Goal: Information Seeking & Learning: Learn about a topic

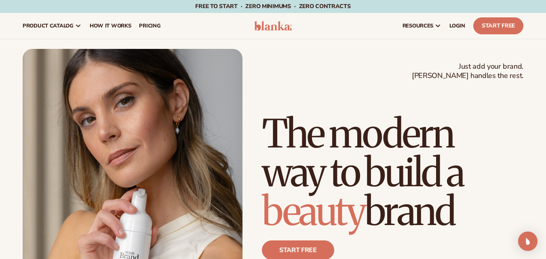
scroll to position [21, 0]
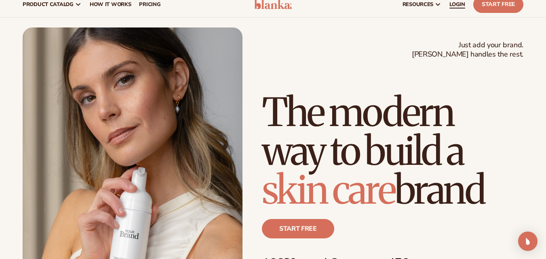
click at [459, 12] on link "LOGIN" at bounding box center [458, 5] width 24 height 26
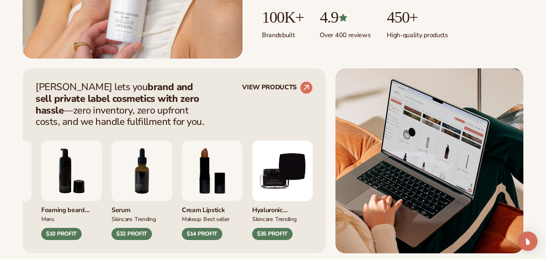
scroll to position [313, 0]
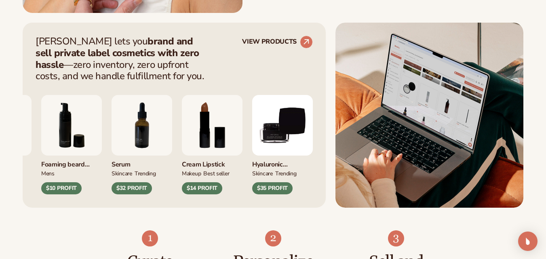
click at [243, 138] on img "8 / 9" at bounding box center [212, 125] width 61 height 61
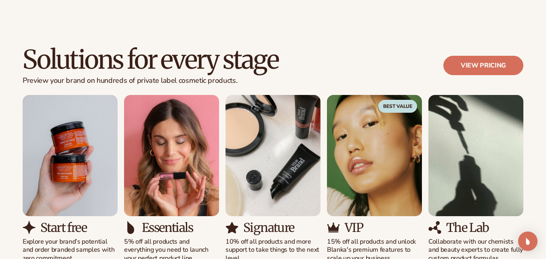
scroll to position [706, 0]
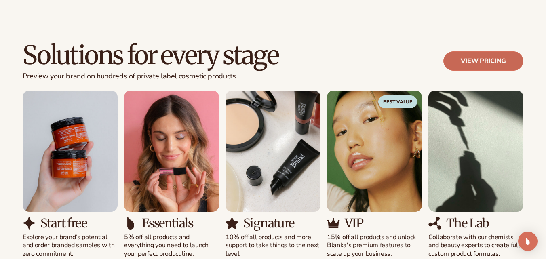
click at [497, 62] on link "View pricing" at bounding box center [484, 60] width 80 height 19
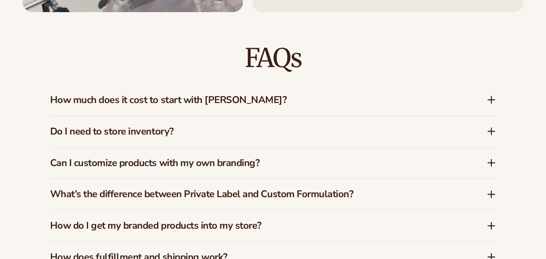
scroll to position [651, 0]
click at [493, 99] on icon at bounding box center [492, 99] width 6 height 0
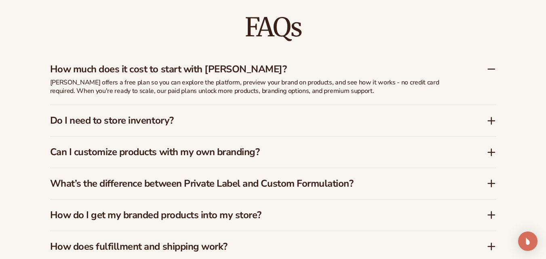
scroll to position [681, 0]
click at [490, 116] on icon at bounding box center [492, 121] width 10 height 10
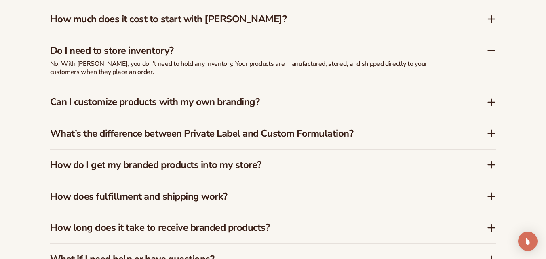
scroll to position [1214, 0]
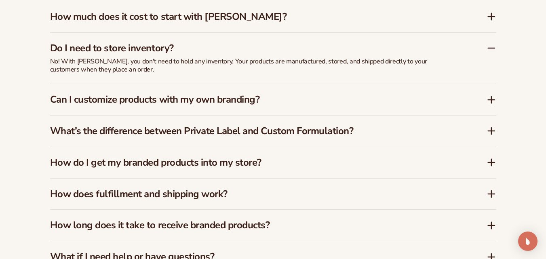
click at [493, 95] on icon at bounding box center [492, 100] width 10 height 10
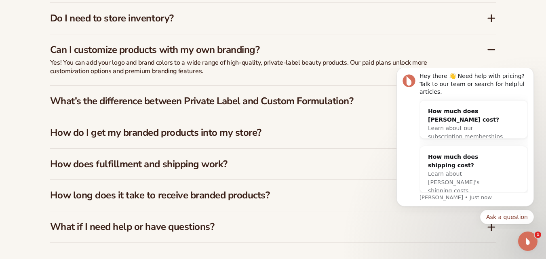
scroll to position [1245, 0]
